Goal: Information Seeking & Learning: Learn about a topic

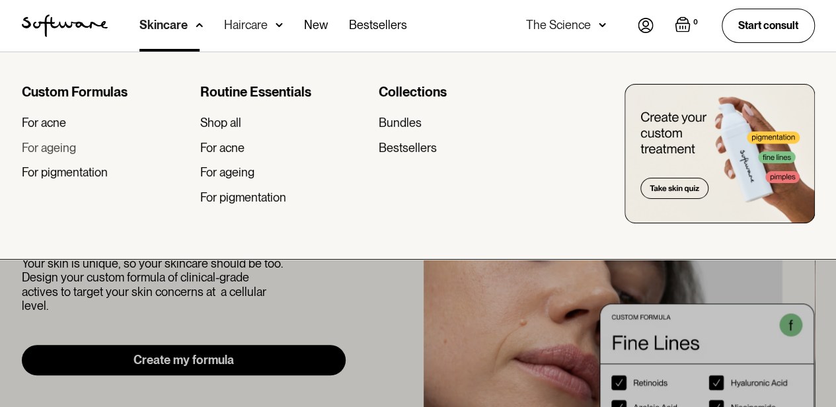
click at [58, 148] on div "For ageing" at bounding box center [49, 148] width 54 height 15
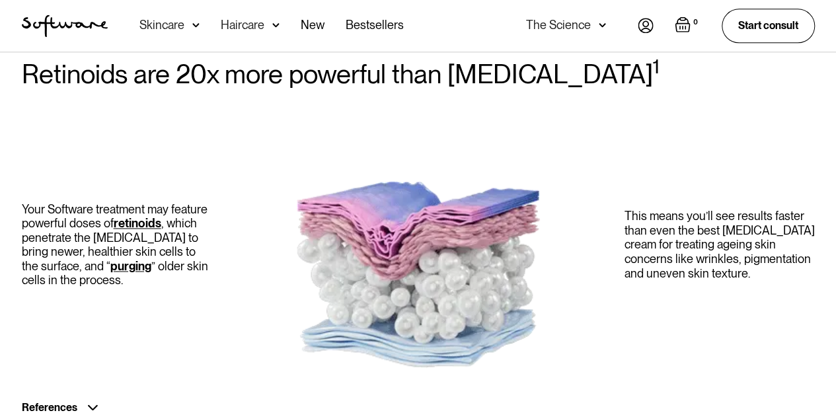
scroll to position [799, 0]
